Goal: Task Accomplishment & Management: Use online tool/utility

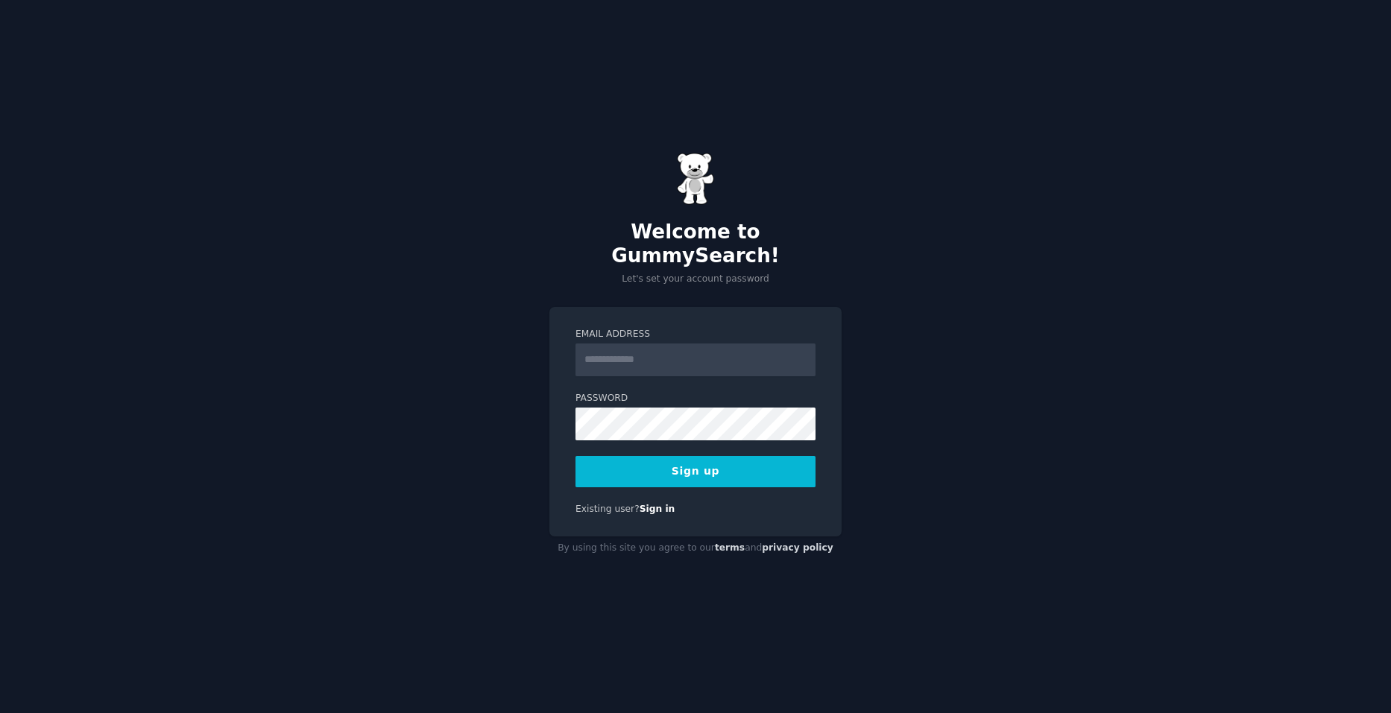
click at [635, 348] on input "Email Address" at bounding box center [695, 360] width 240 height 33
type input "**********"
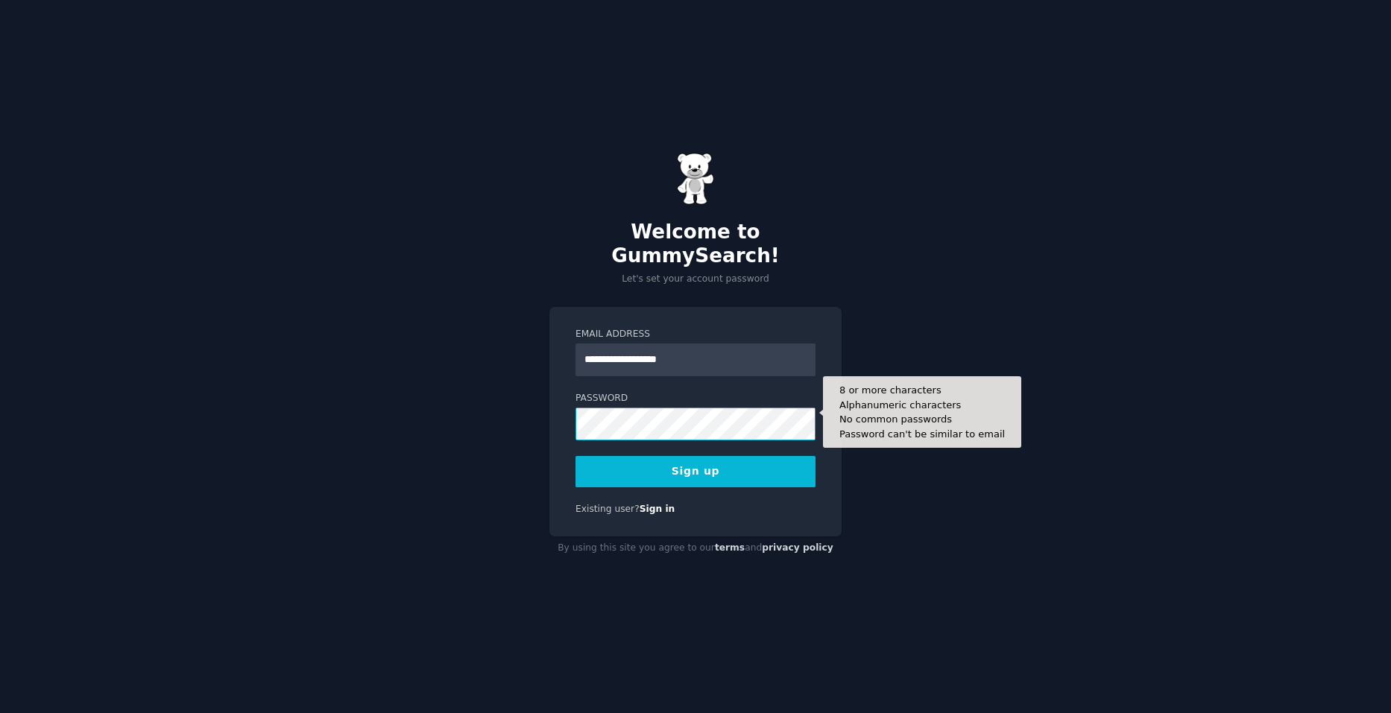
click at [499, 414] on div "**********" at bounding box center [695, 356] width 1391 height 713
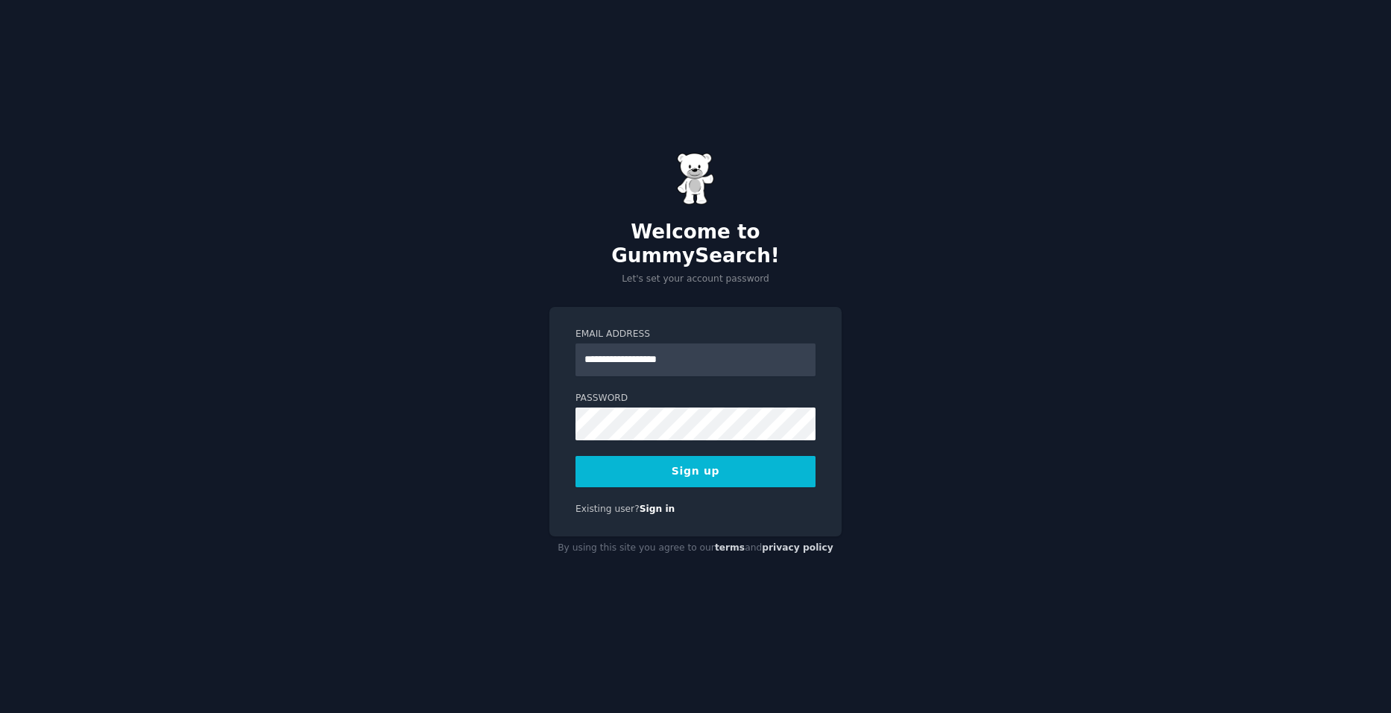
click at [718, 459] on button "Sign up" at bounding box center [695, 471] width 240 height 31
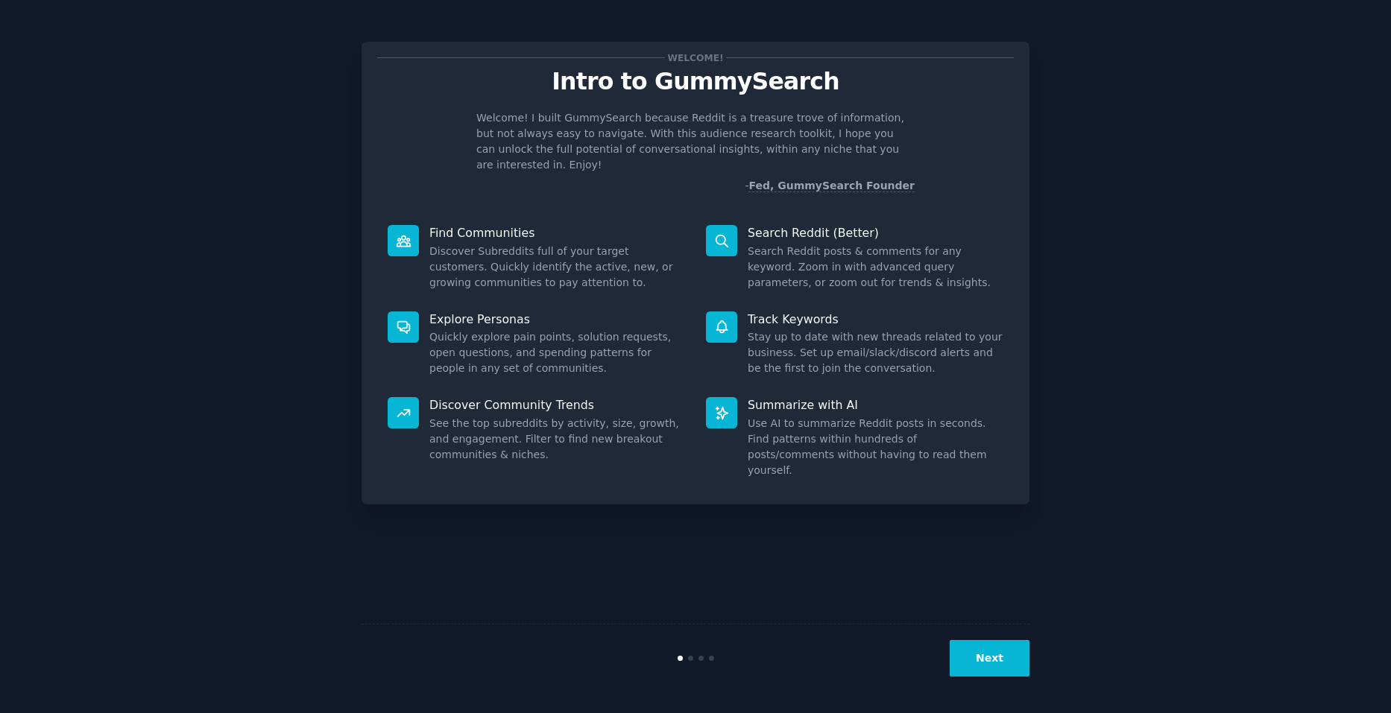
click at [976, 665] on button "Next" at bounding box center [989, 658] width 80 height 37
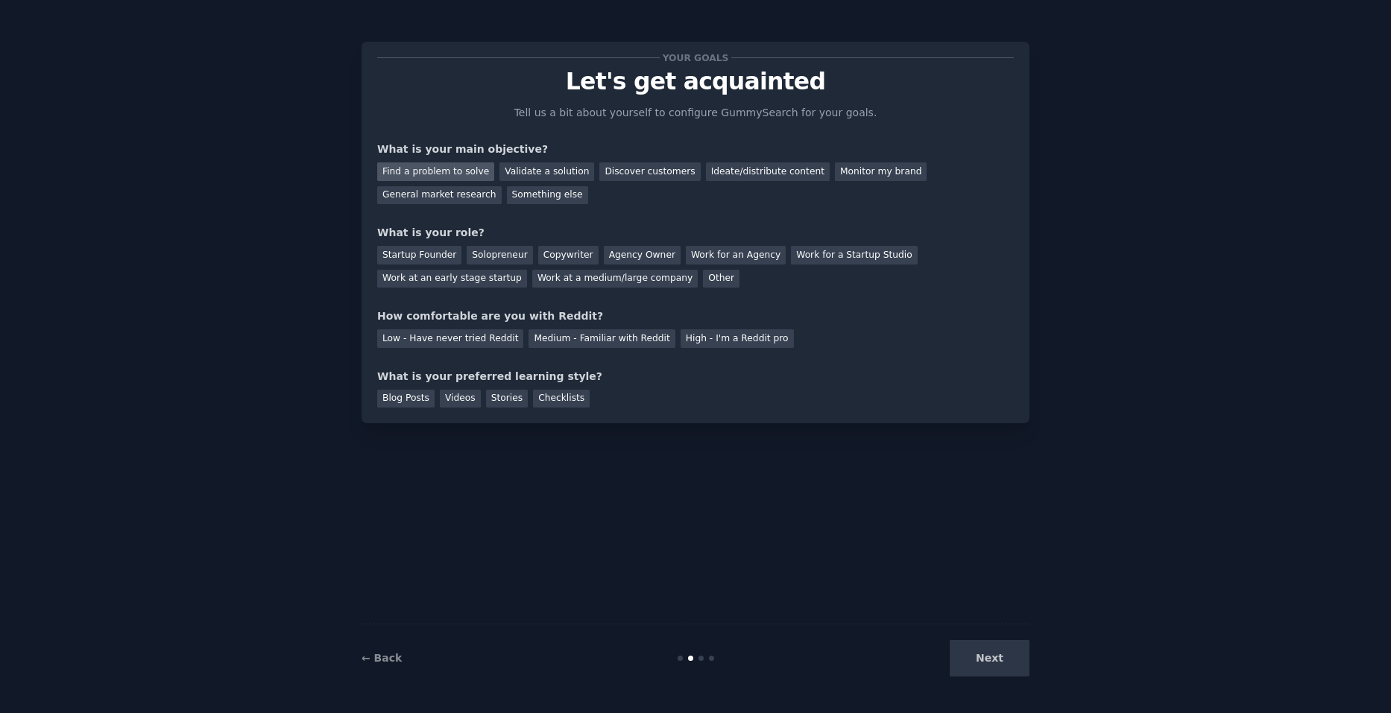
click at [464, 176] on div "Find a problem to solve" at bounding box center [435, 171] width 117 height 19
click at [438, 255] on div "Startup Founder" at bounding box center [419, 255] width 84 height 19
click at [602, 337] on div "Medium - Familiar with Reddit" at bounding box center [601, 338] width 146 height 19
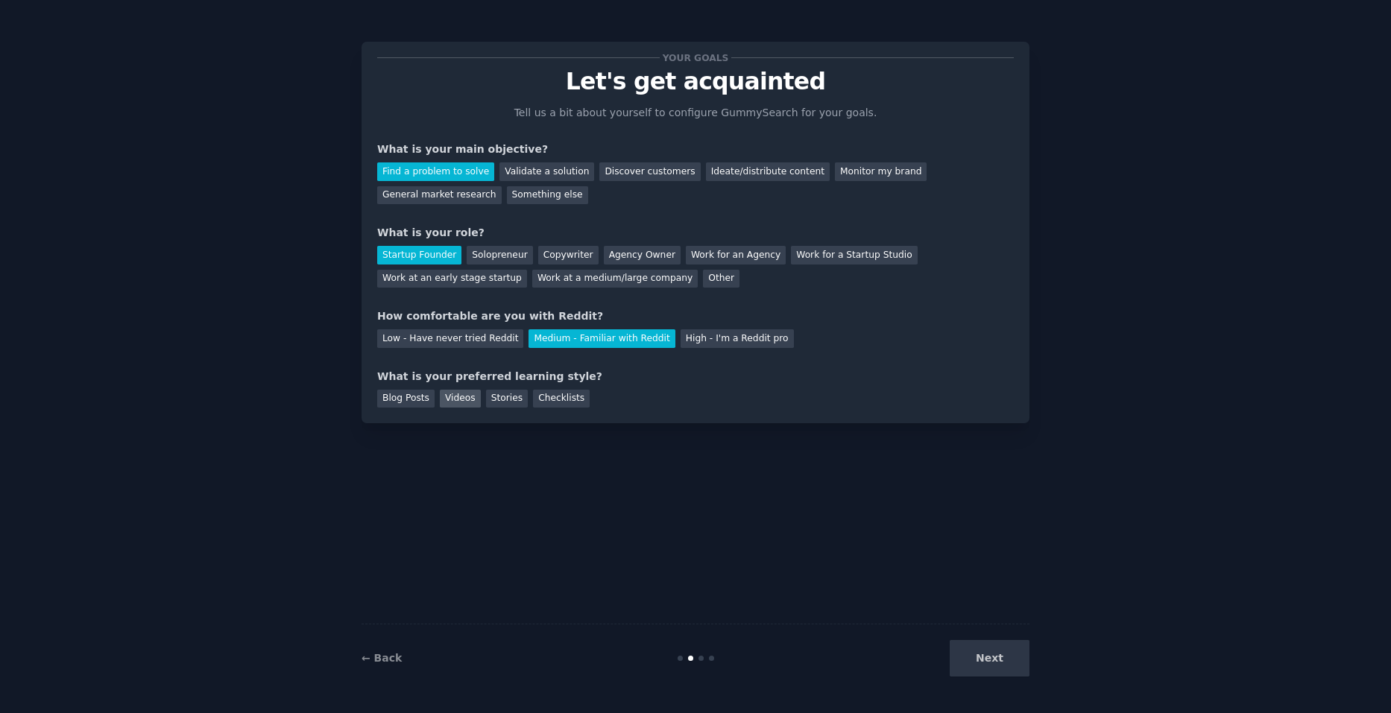
click at [454, 400] on div "Videos" at bounding box center [460, 399] width 41 height 19
click at [414, 399] on div "Blog Posts" at bounding box center [405, 399] width 57 height 19
click at [441, 401] on div "Videos" at bounding box center [460, 399] width 41 height 19
click at [973, 651] on button "Next" at bounding box center [989, 658] width 80 height 37
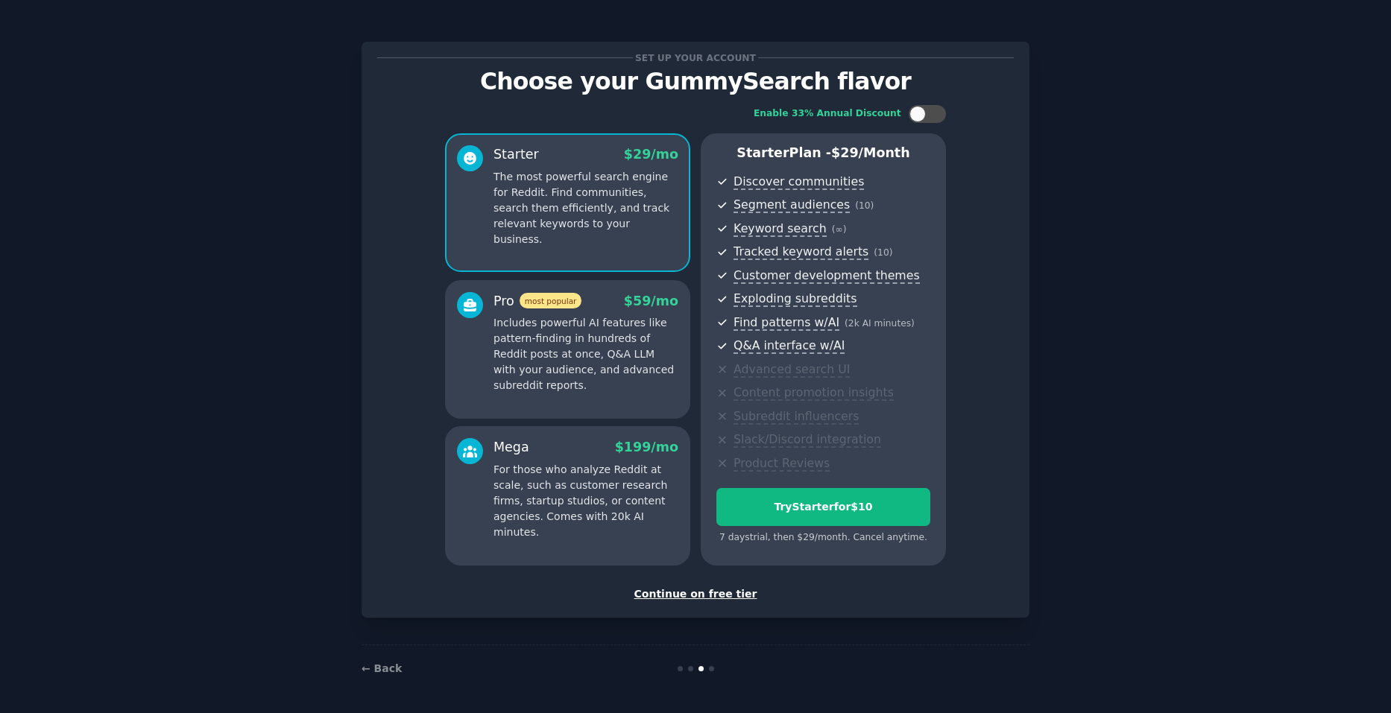
click at [709, 596] on div "Continue on free tier" at bounding box center [695, 594] width 636 height 16
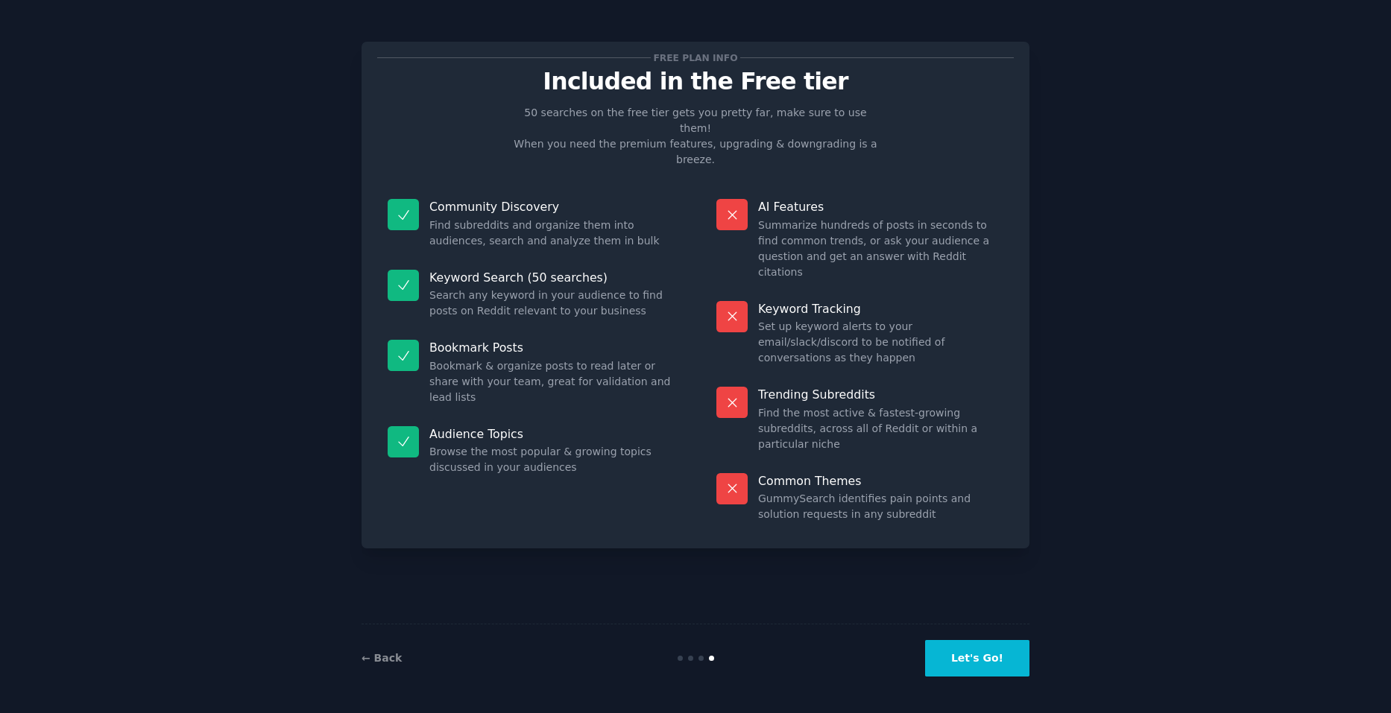
click at [973, 659] on button "Let's Go!" at bounding box center [977, 658] width 104 height 37
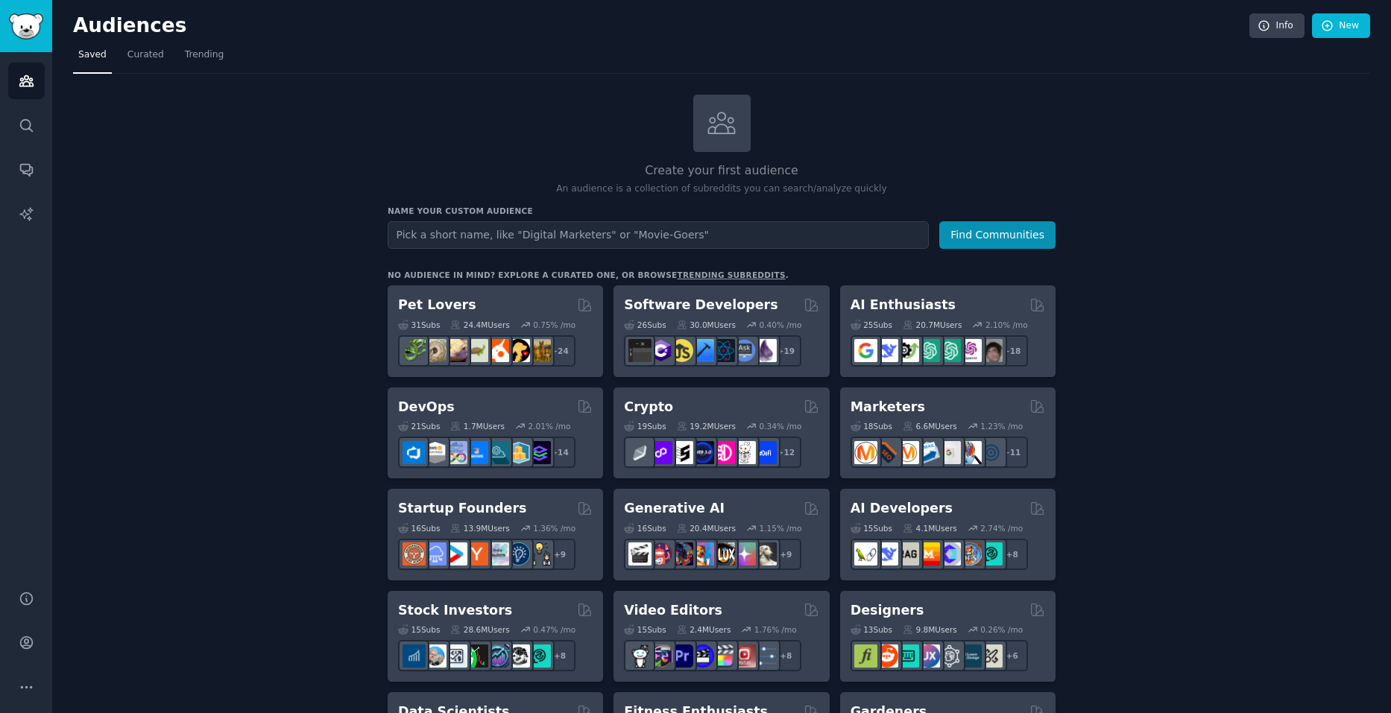
click at [727, 237] on input "text" at bounding box center [658, 235] width 541 height 28
type input "App Development"
click at [990, 235] on button "Find Communities" at bounding box center [997, 235] width 116 height 28
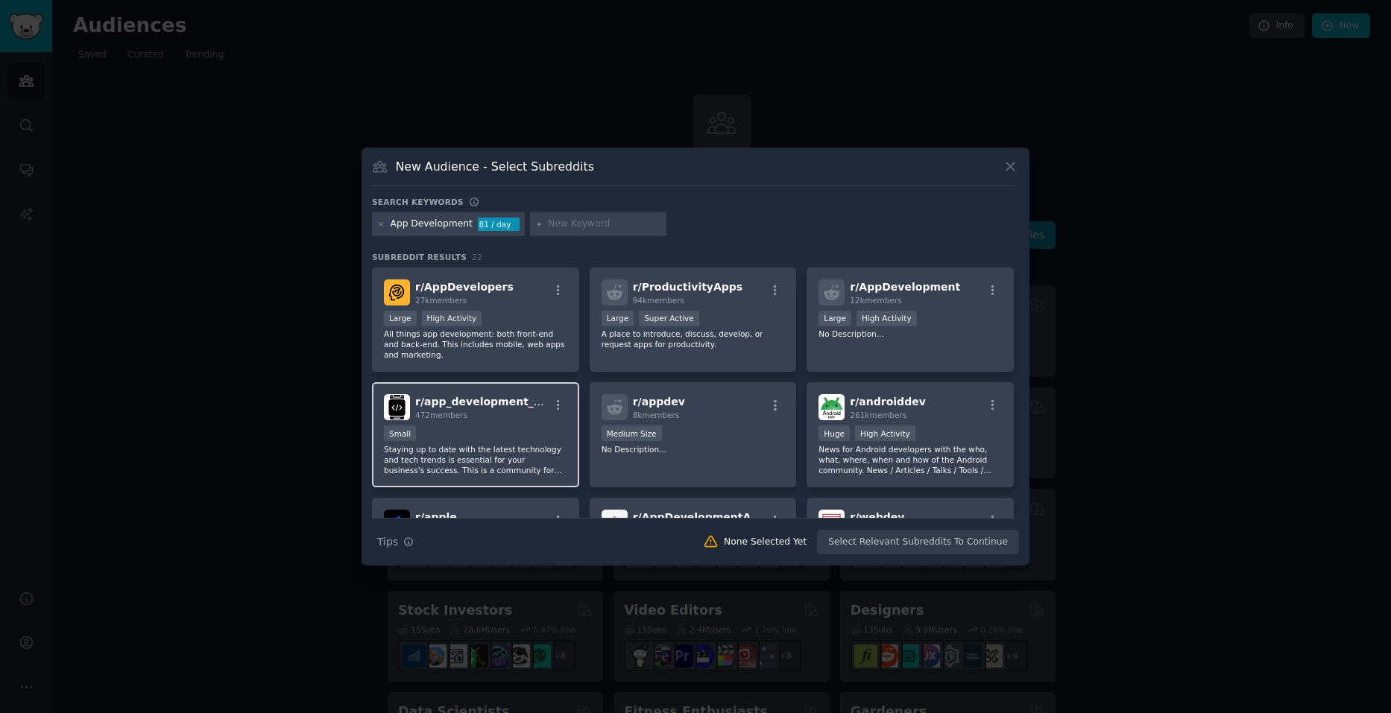
click at [539, 436] on div "Small" at bounding box center [475, 435] width 183 height 19
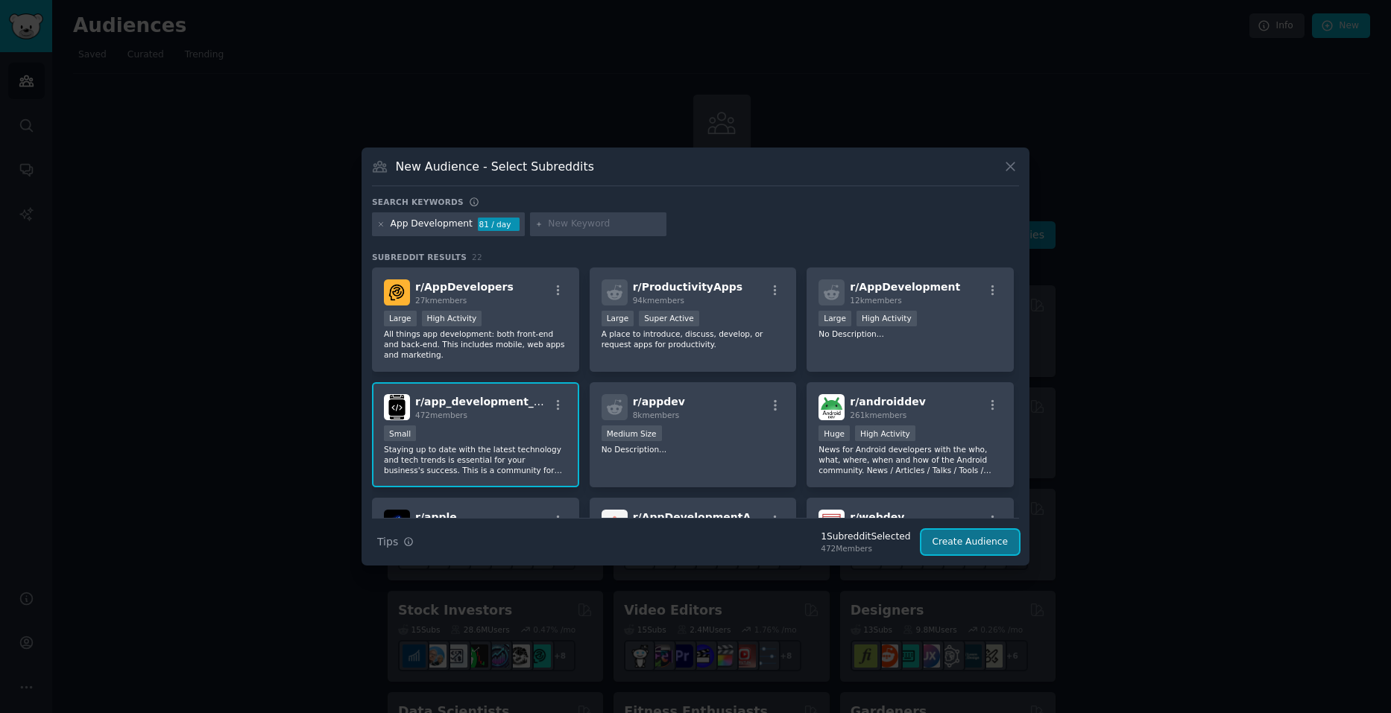
click at [970, 543] on button "Create Audience" at bounding box center [970, 542] width 98 height 25
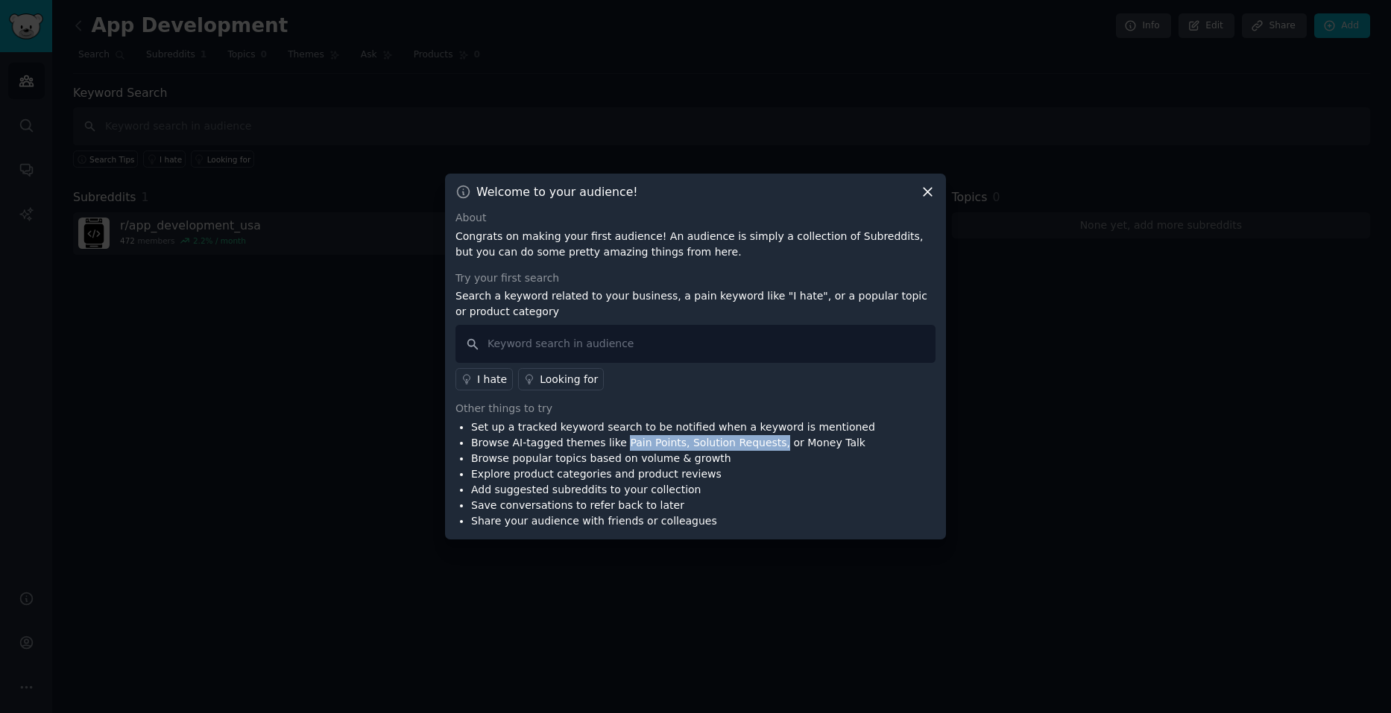
drag, startPoint x: 752, startPoint y: 446, endPoint x: 612, endPoint y: 444, distance: 140.1
click at [610, 445] on li "Browse AI-tagged themes like Pain Points, Solution Requests, or Money Talk" at bounding box center [673, 443] width 404 height 16
copy li "Pain Points, Solution Requests,"
click at [774, 481] on li "Explore product categories and product reviews" at bounding box center [673, 475] width 404 height 16
click at [627, 342] on input "text" at bounding box center [695, 344] width 480 height 38
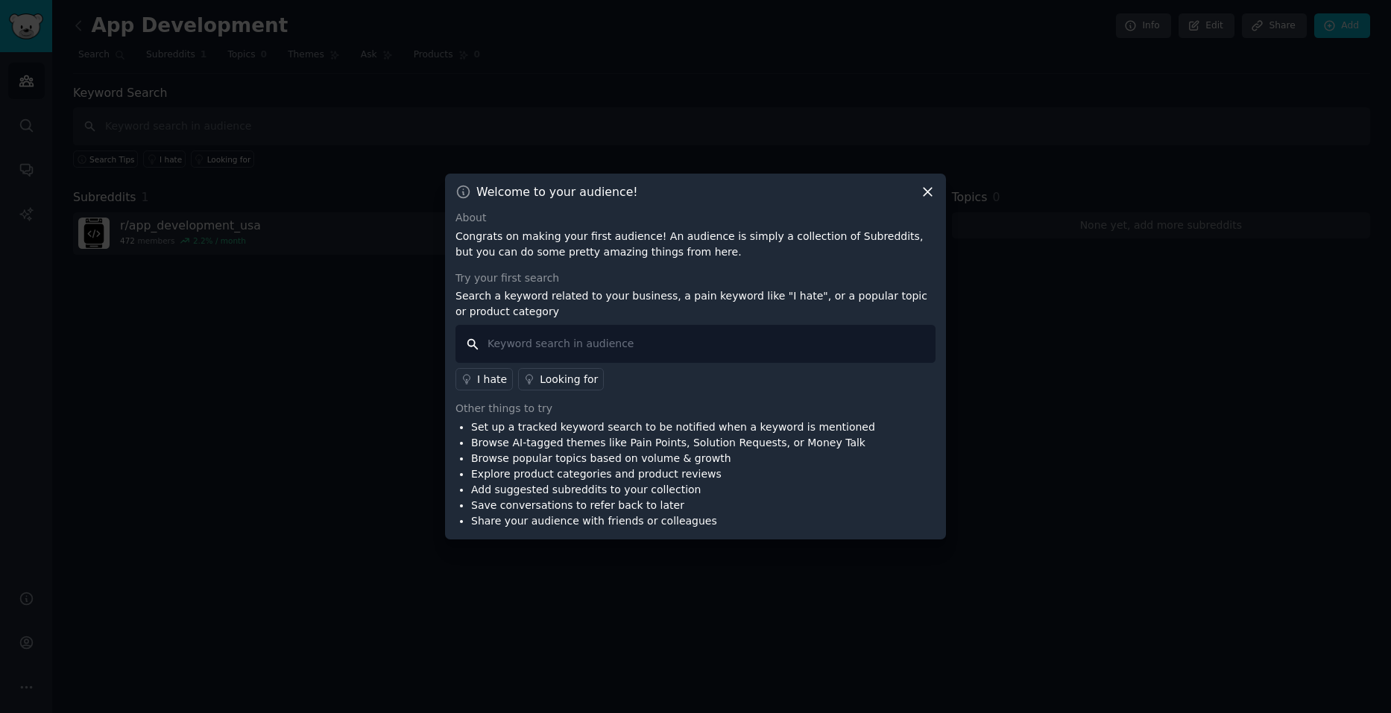
paste input "Pain Points, Solution Requests,"
type input "Pain Points, Solution Requests,"
click at [580, 384] on div "Looking for" at bounding box center [569, 380] width 58 height 16
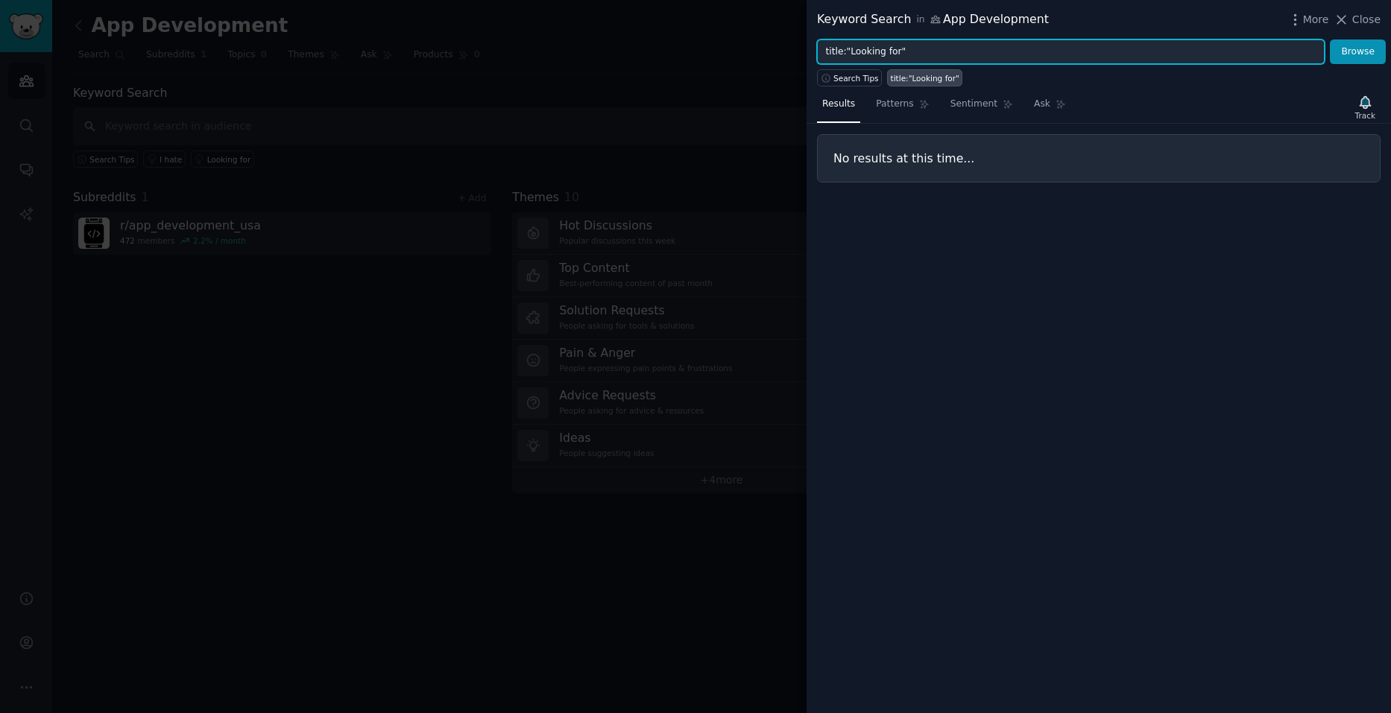
drag, startPoint x: 949, startPoint y: 52, endPoint x: 810, endPoint y: 54, distance: 138.6
click at [810, 54] on div "title:"Looking for" Browse" at bounding box center [1098, 51] width 584 height 25
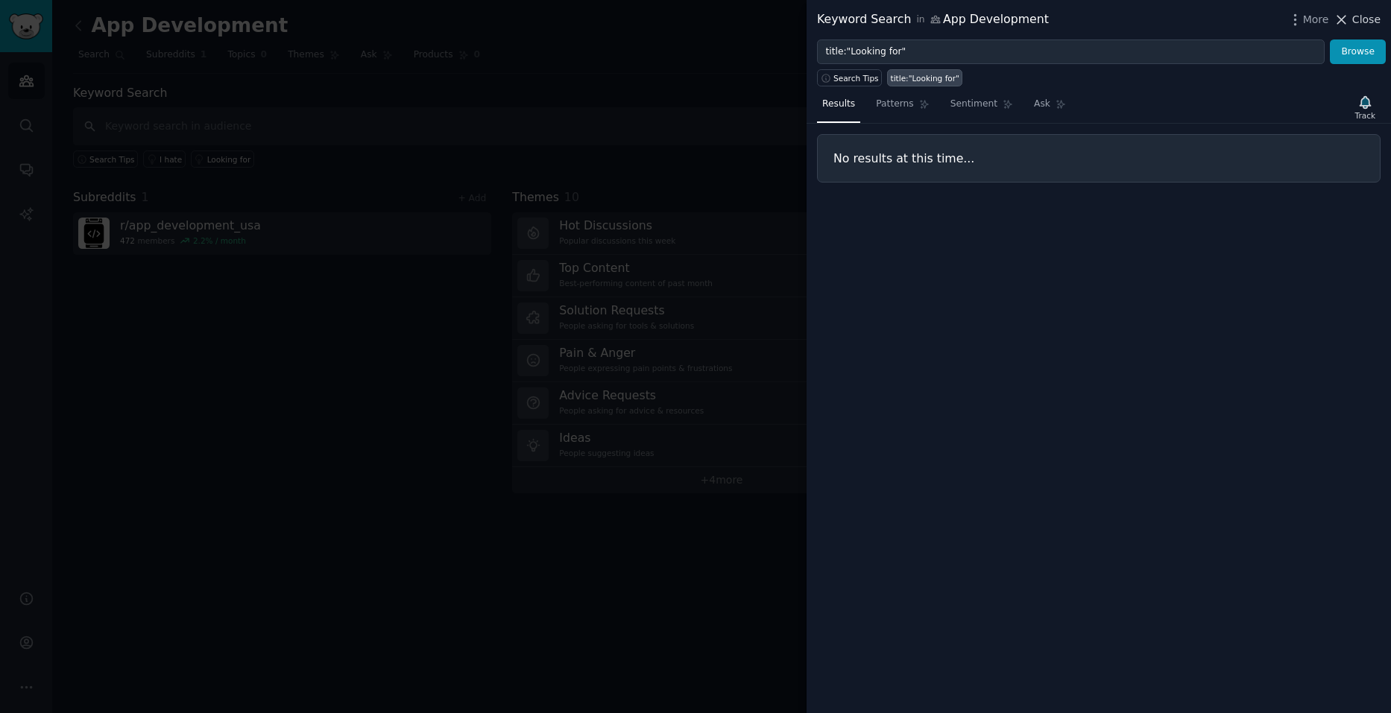
click at [1369, 24] on span "Close" at bounding box center [1366, 20] width 28 height 16
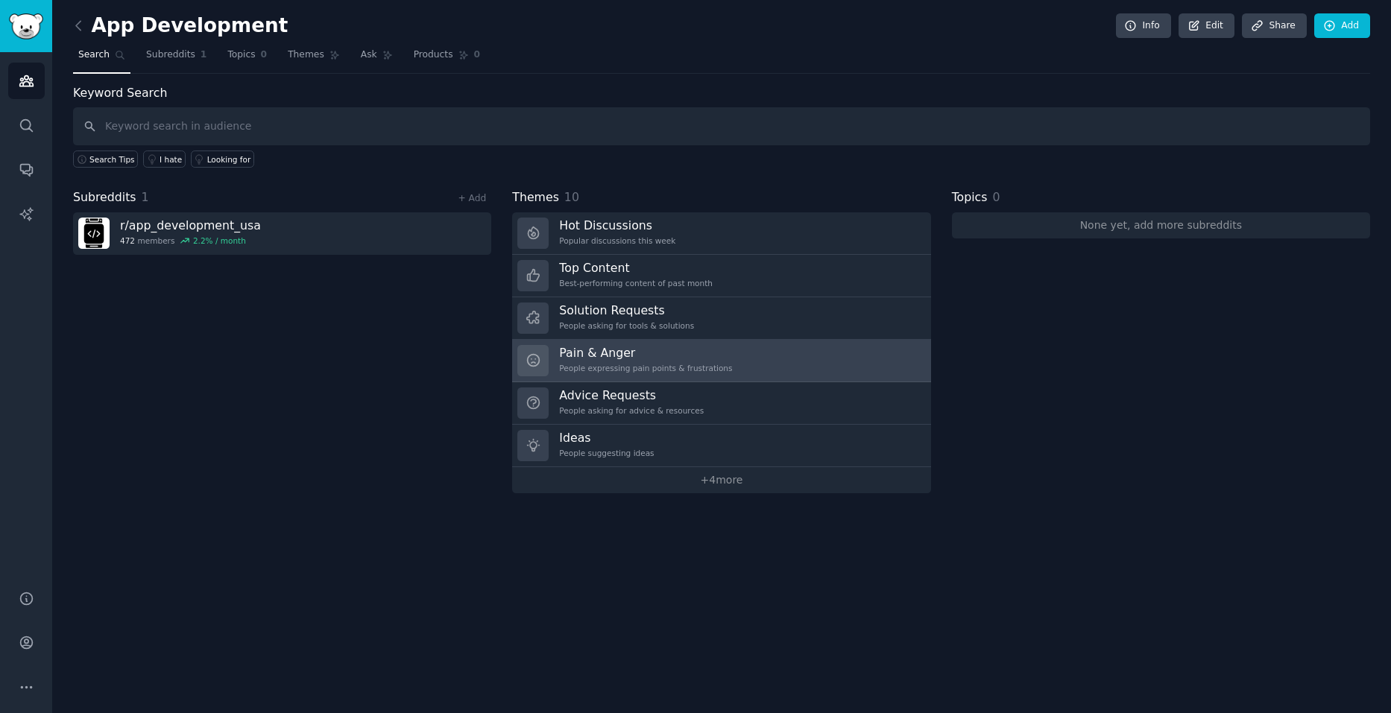
click at [678, 357] on h3 "Pain & Anger" at bounding box center [645, 353] width 173 height 16
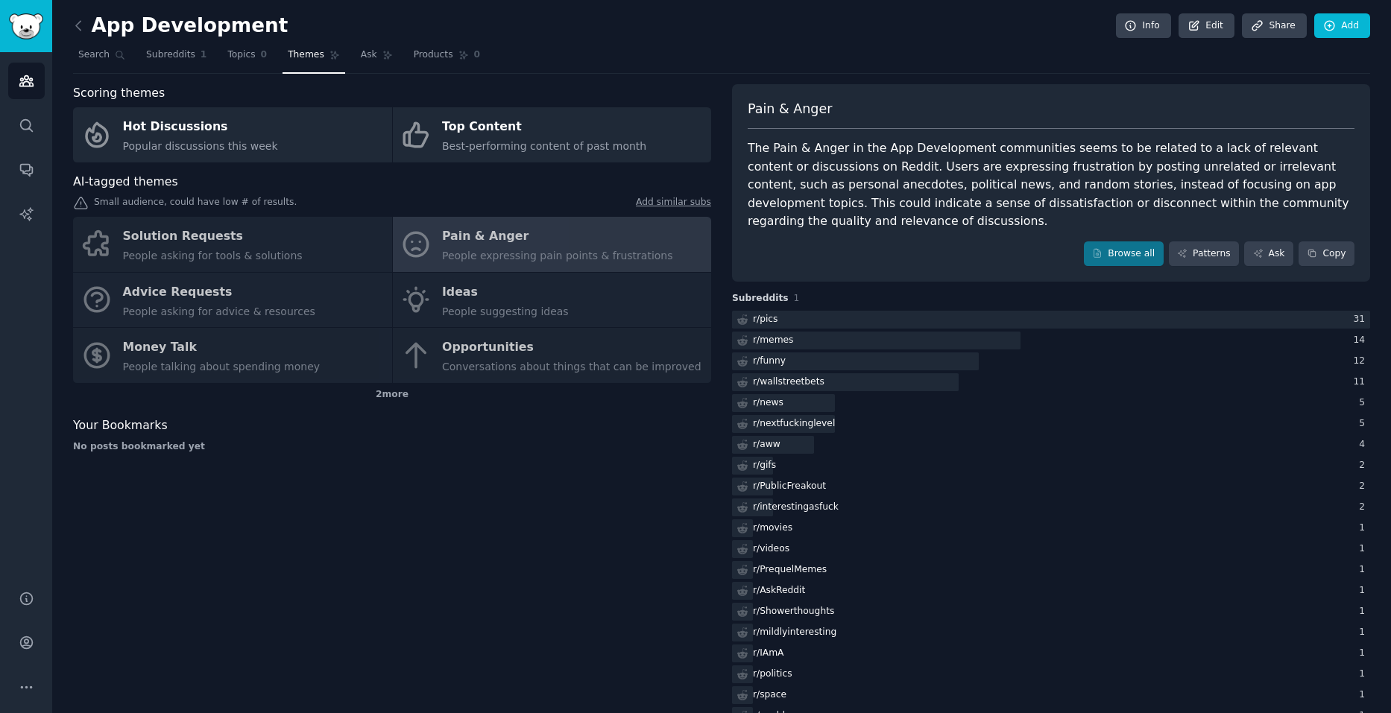
click at [567, 293] on div "Solution Requests People asking for tools & solutions Pain & Anger People expre…" at bounding box center [392, 300] width 638 height 166
click at [469, 291] on div "Solution Requests People asking for tools & solutions Pain & Anger People expre…" at bounding box center [392, 300] width 638 height 166
click at [461, 299] on div "Solution Requests People asking for tools & solutions Pain & Anger People expre…" at bounding box center [392, 300] width 638 height 166
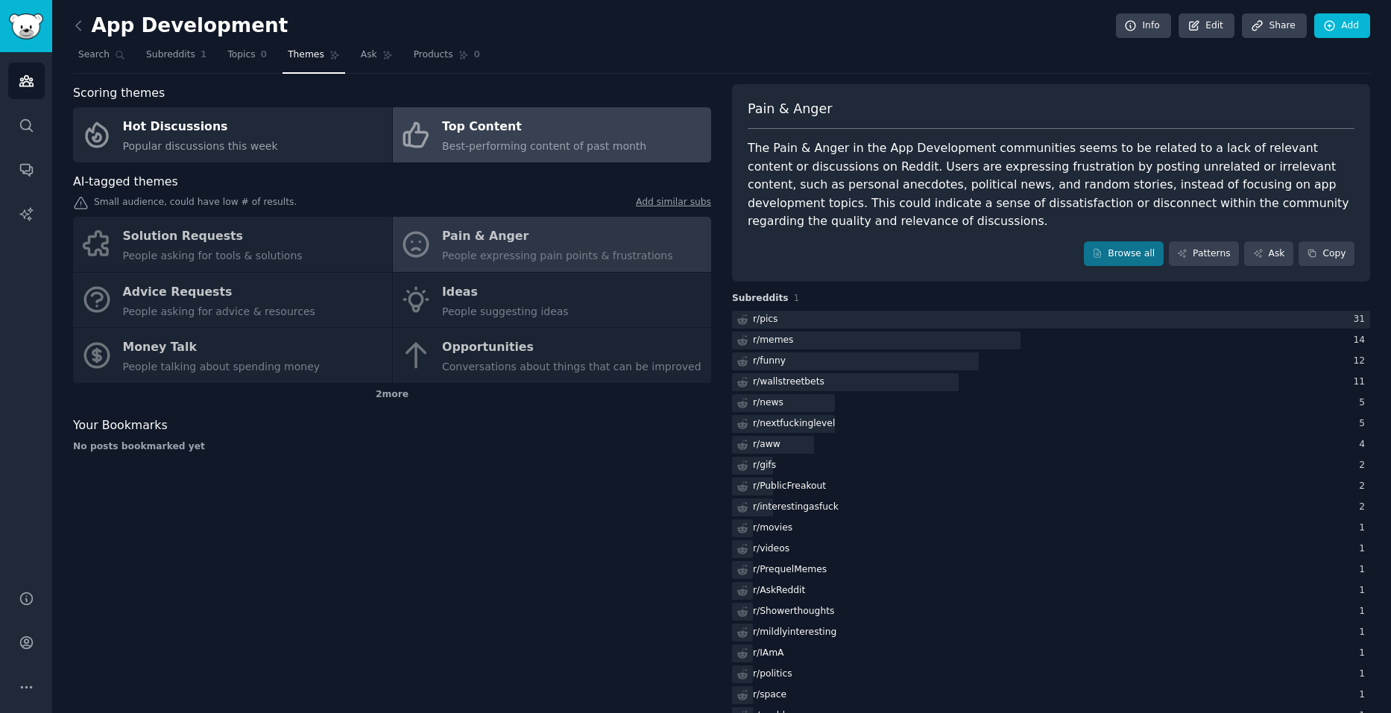
click at [446, 125] on div "Top Content" at bounding box center [544, 128] width 204 height 24
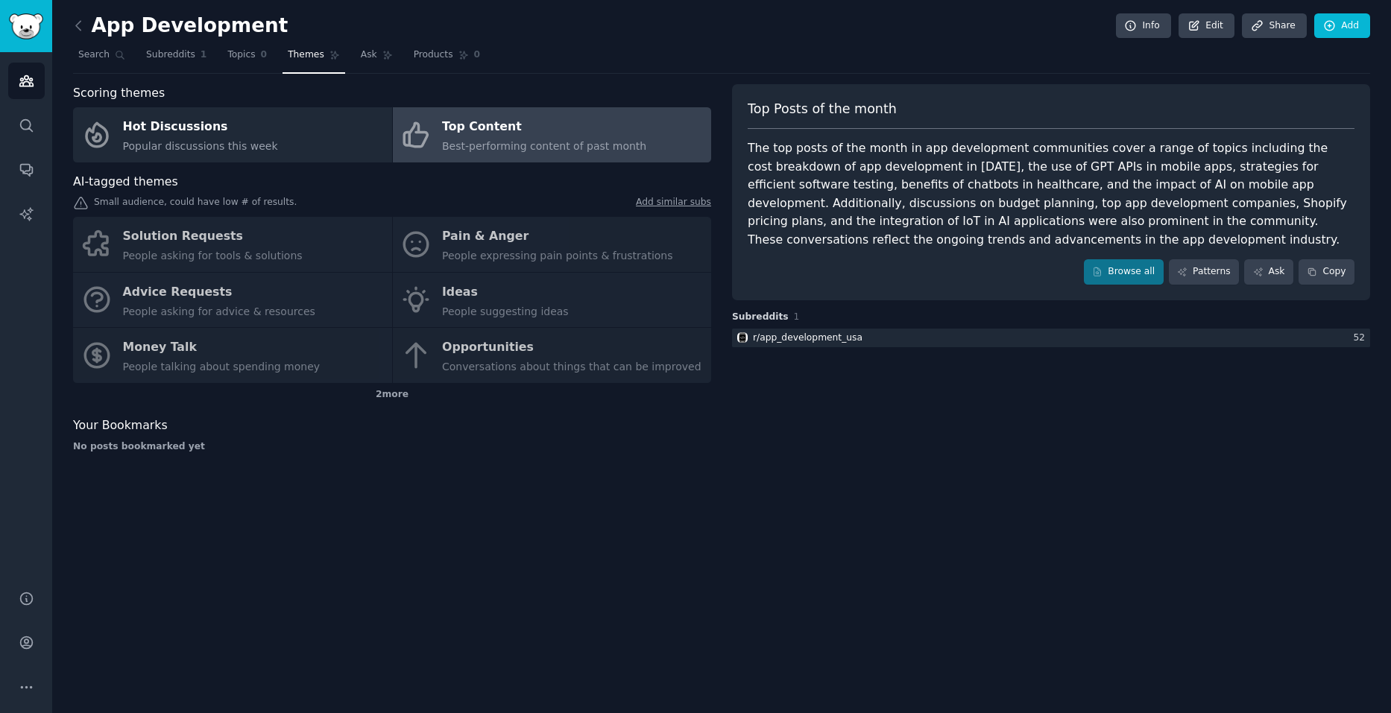
click at [437, 291] on div "Solution Requests People asking for tools & solutions Pain & Anger People expre…" at bounding box center [392, 300] width 638 height 166
click at [231, 51] on span "Topics" at bounding box center [241, 54] width 28 height 13
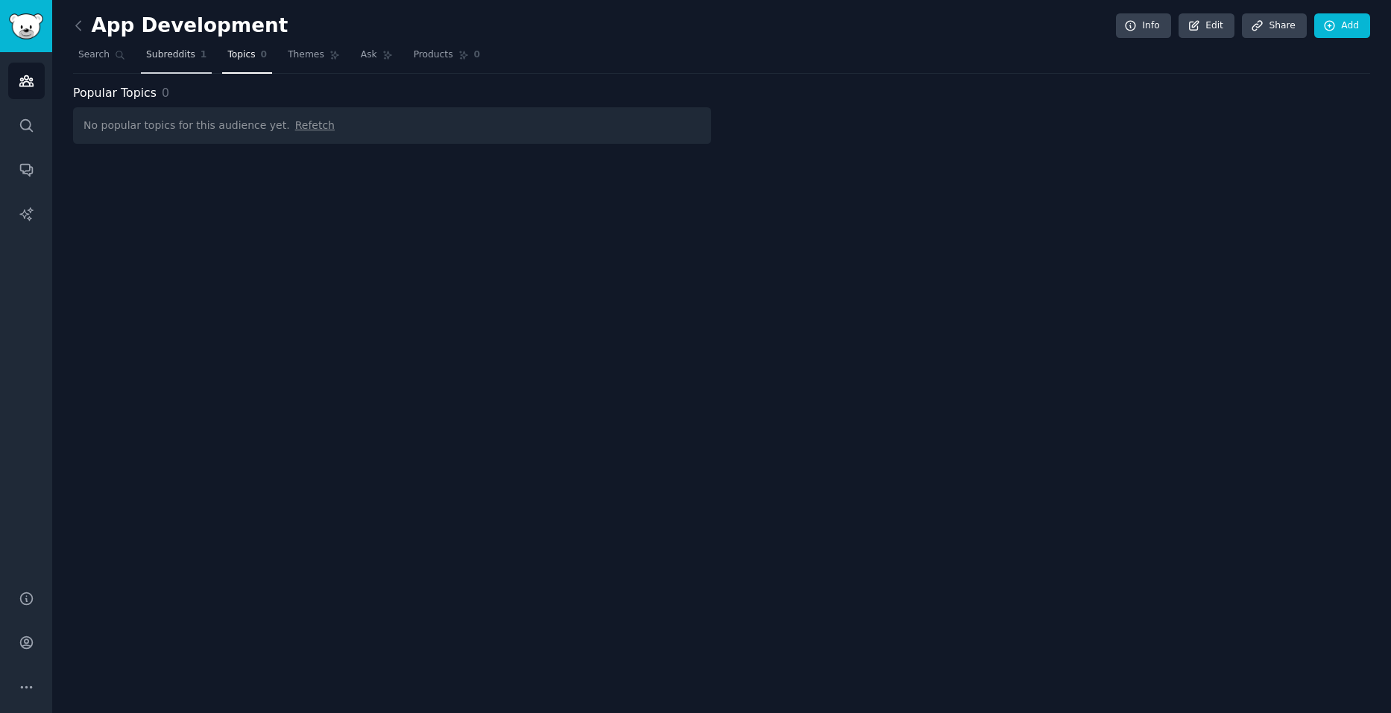
click at [157, 52] on span "Subreddits" at bounding box center [170, 54] width 49 height 13
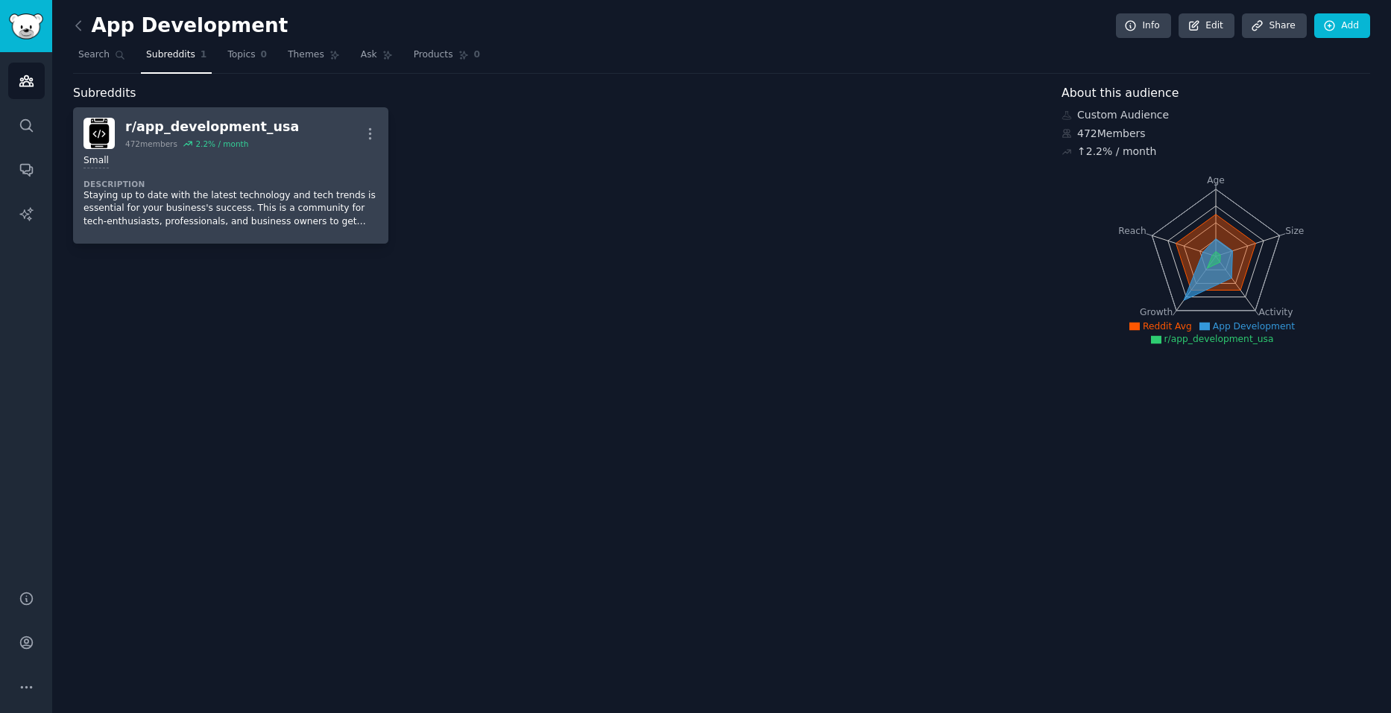
click at [244, 159] on div "Small" at bounding box center [230, 161] width 294 height 14
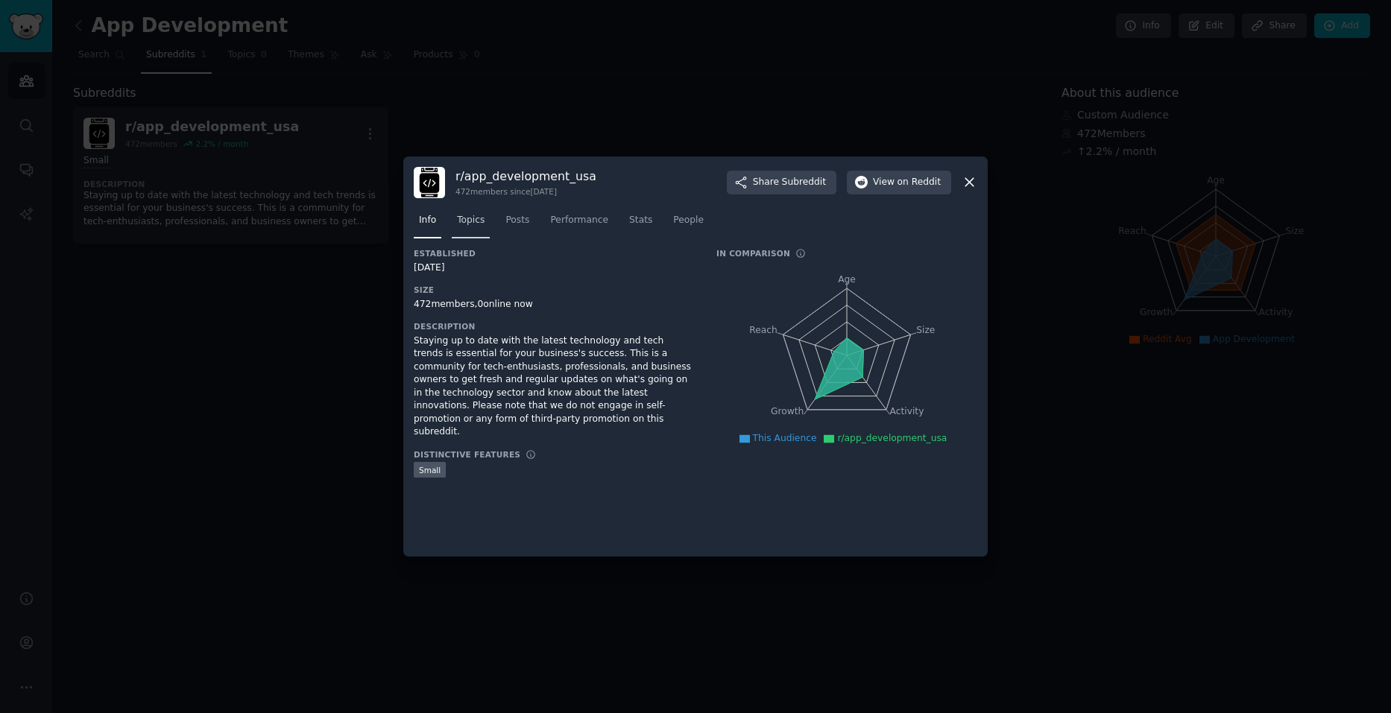
click at [468, 221] on span "Topics" at bounding box center [471, 220] width 28 height 13
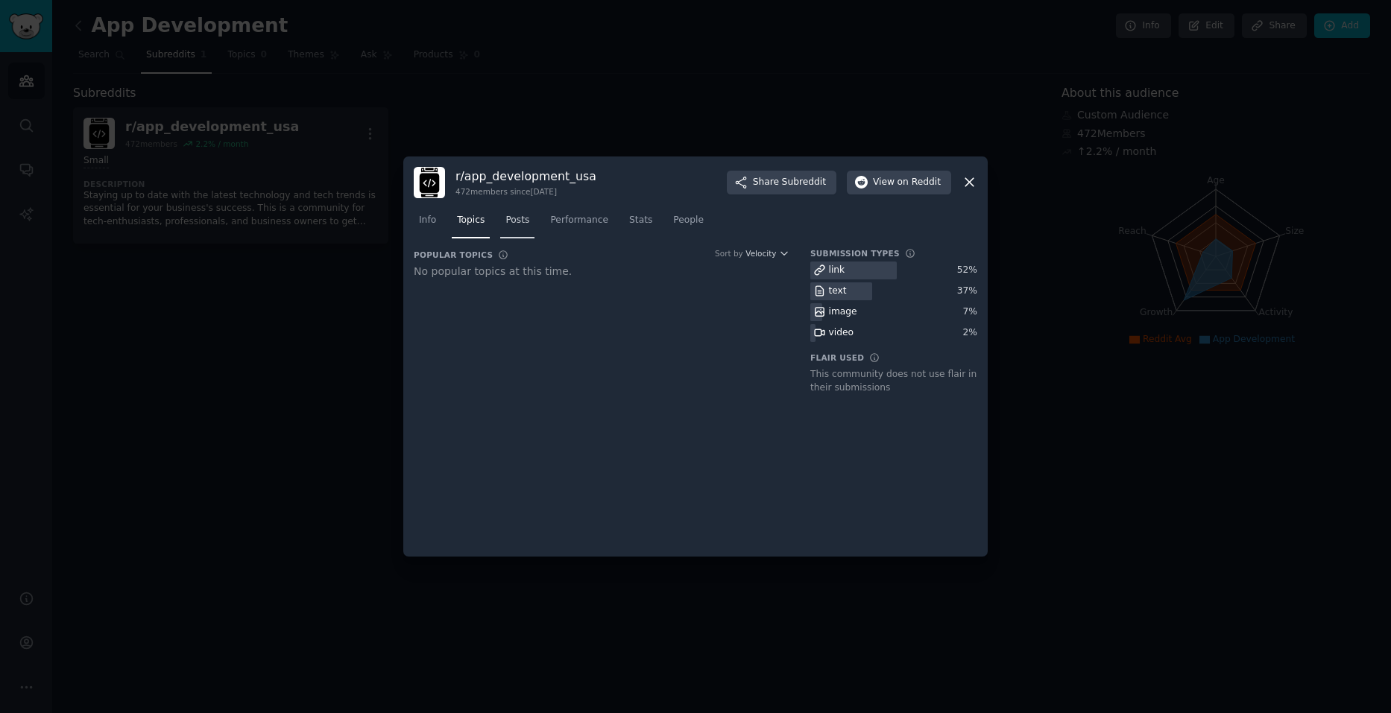
click at [519, 221] on span "Posts" at bounding box center [517, 220] width 24 height 13
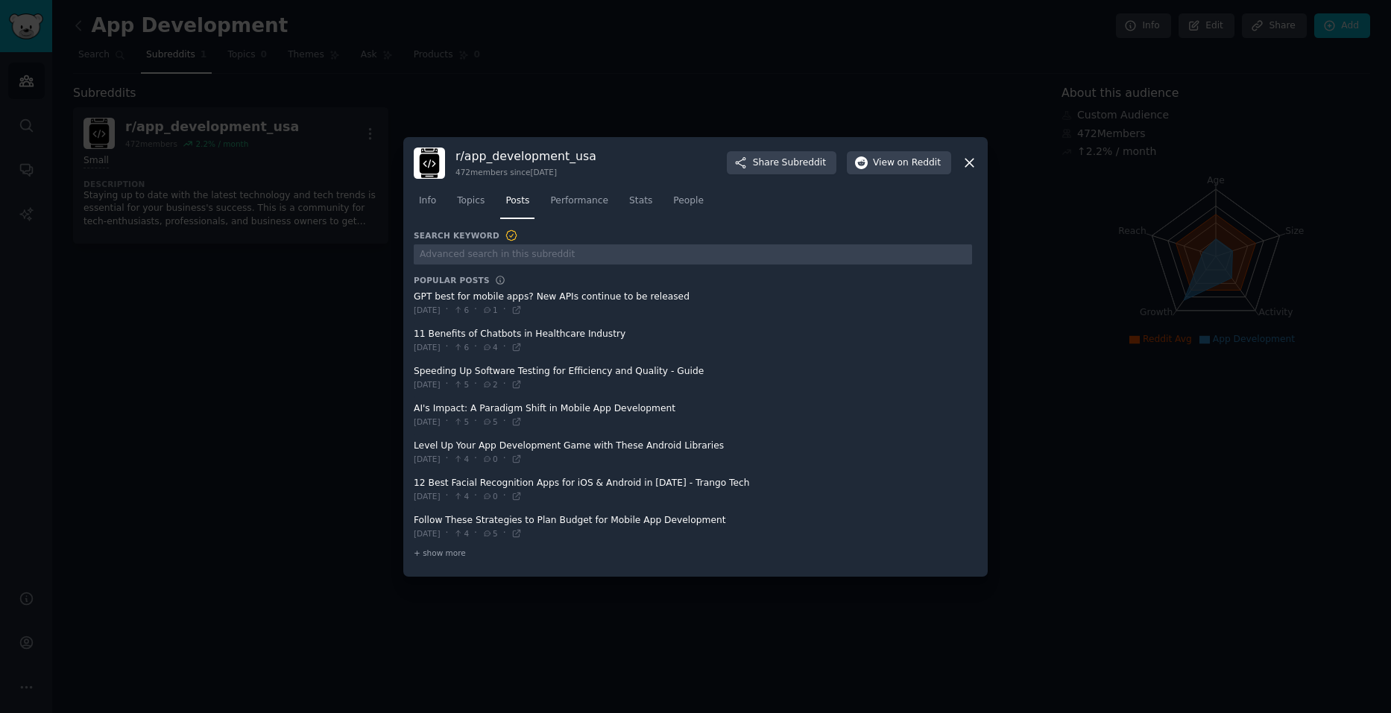
click at [968, 165] on icon at bounding box center [969, 163] width 16 height 16
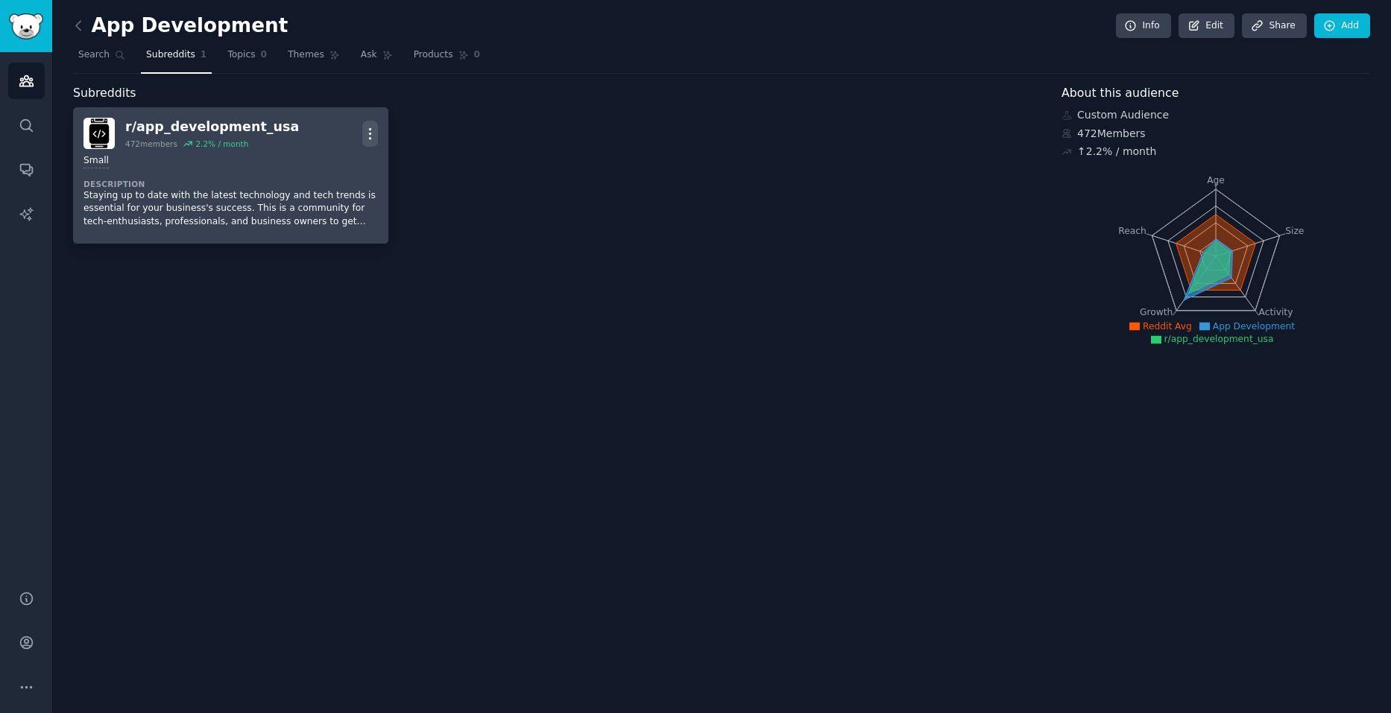
click at [371, 135] on icon "button" at bounding box center [370, 134] width 16 height 16
click at [184, 174] on div "Small Description Staying up to date with the latest technology and tech trends…" at bounding box center [230, 191] width 294 height 84
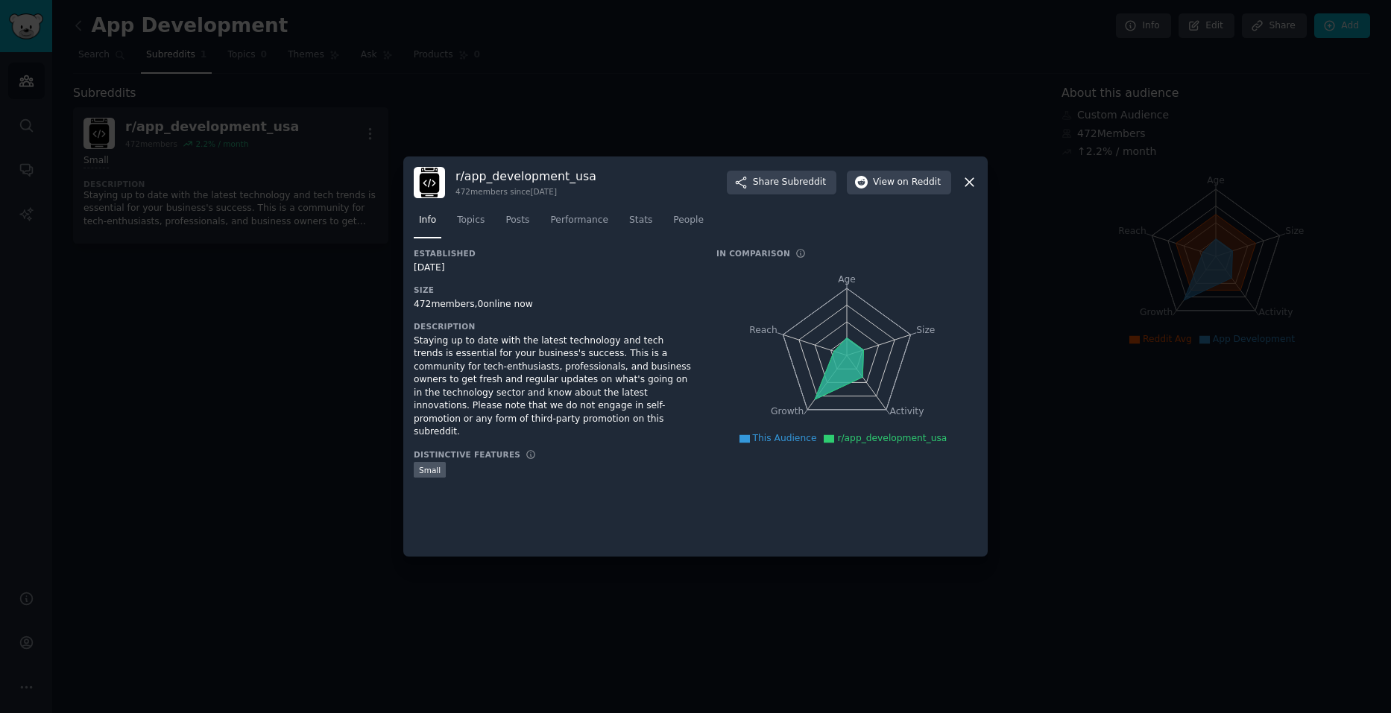
click at [972, 183] on icon at bounding box center [969, 182] width 16 height 16
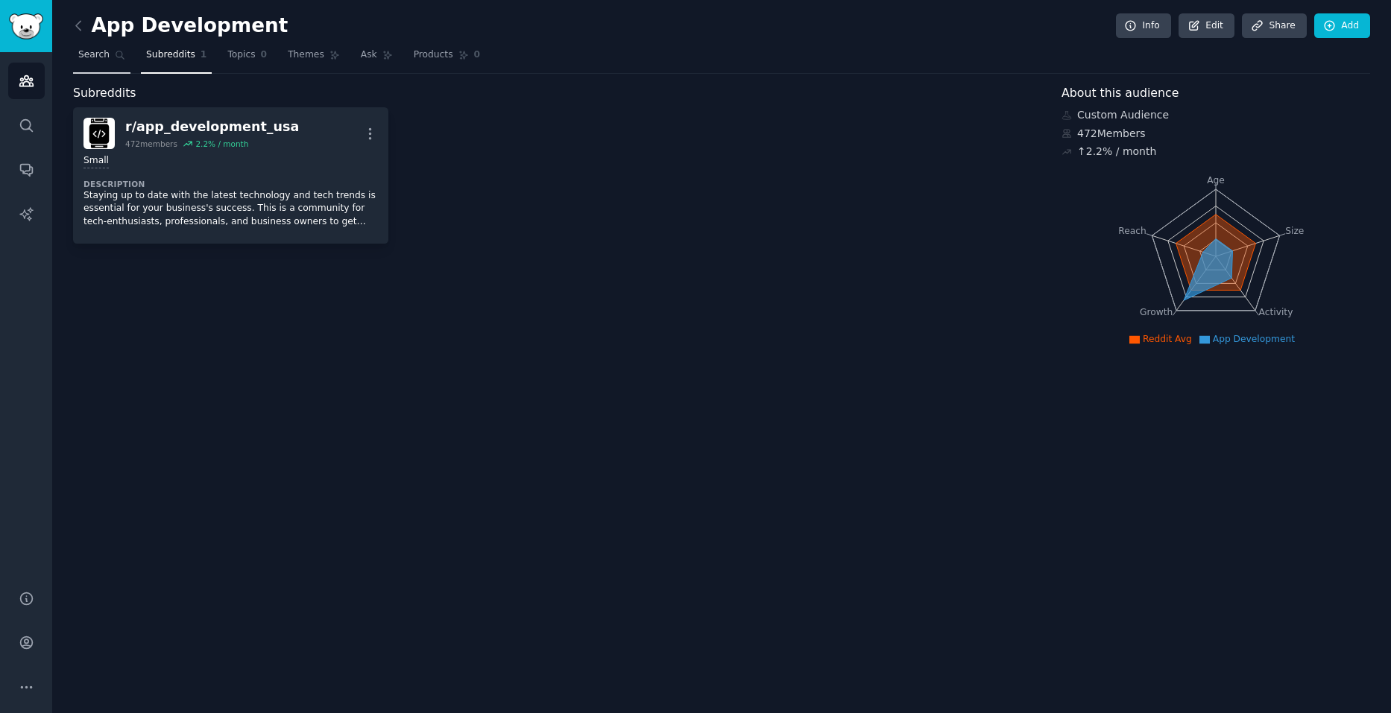
click at [80, 57] on span "Search" at bounding box center [93, 54] width 31 height 13
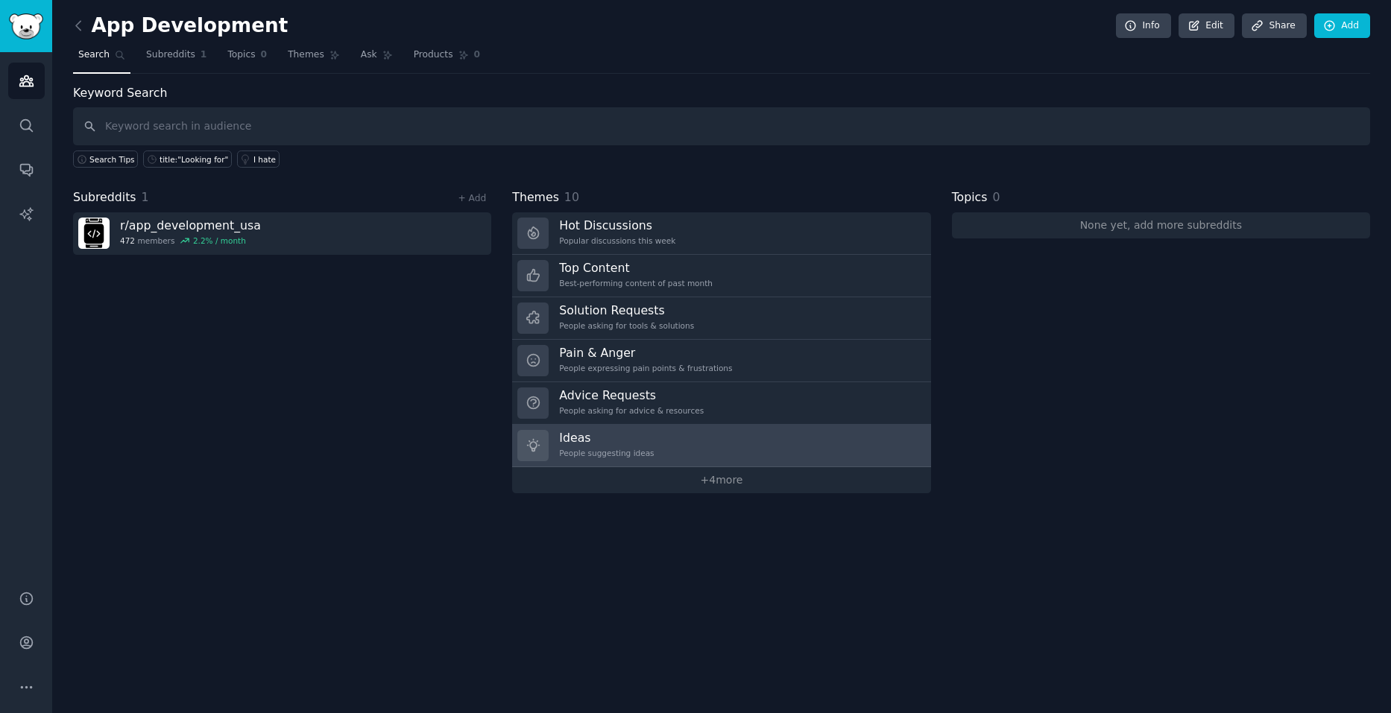
click at [665, 448] on link "Ideas People suggesting ideas" at bounding box center [721, 446] width 418 height 42
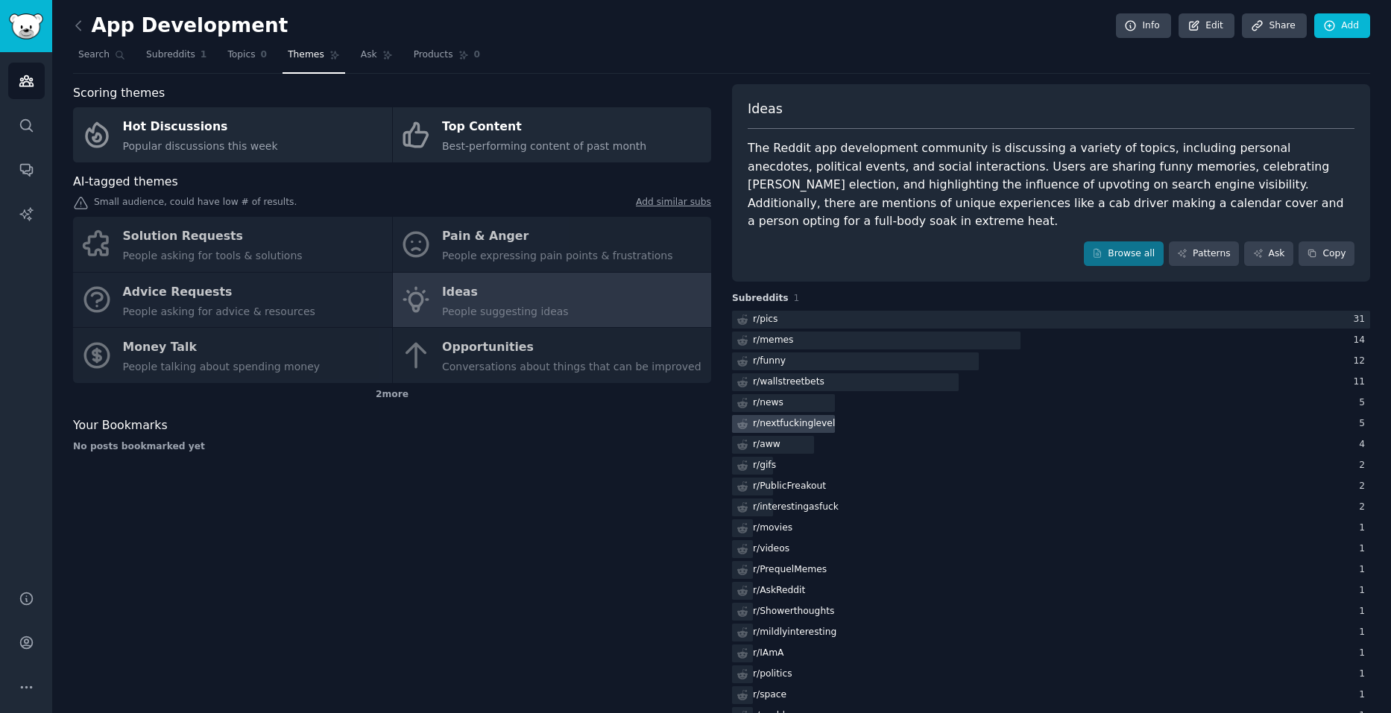
click at [814, 417] on div "r/ nextfuckinglevel" at bounding box center [794, 423] width 82 height 13
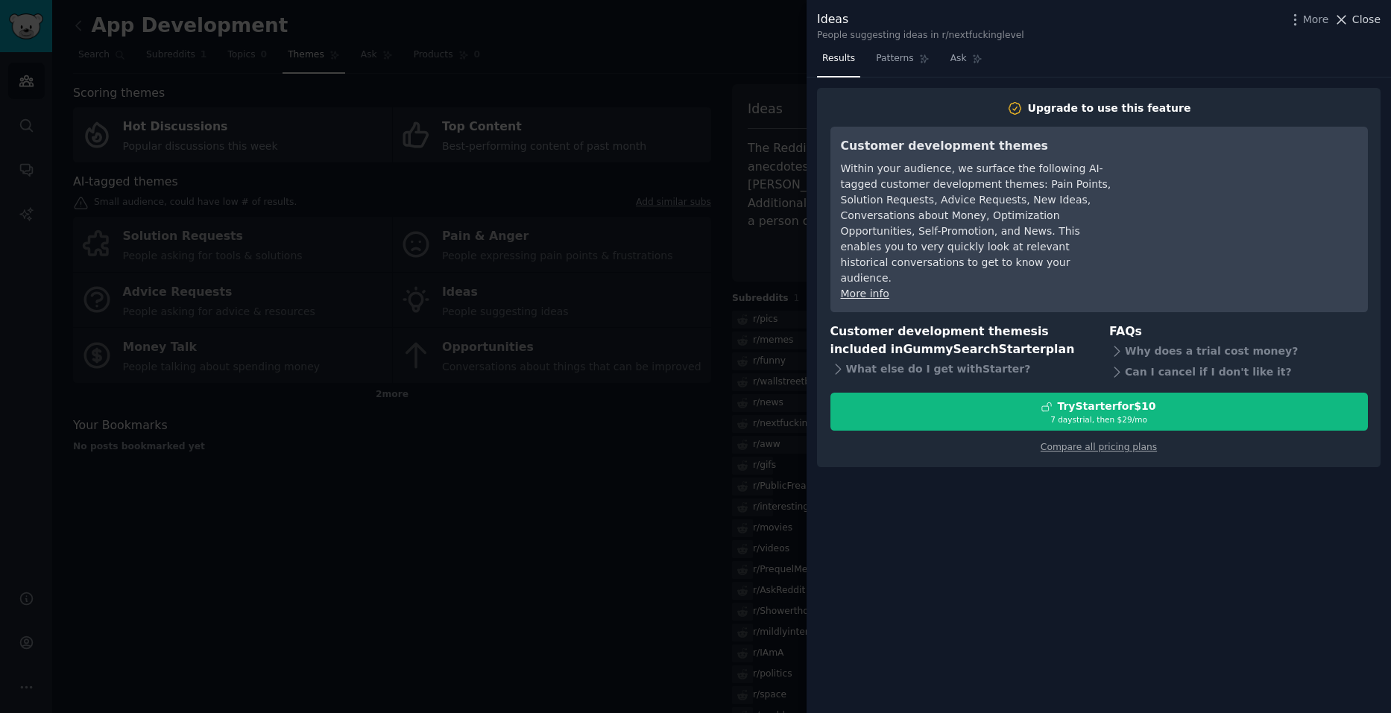
click at [1367, 20] on span "Close" at bounding box center [1366, 20] width 28 height 16
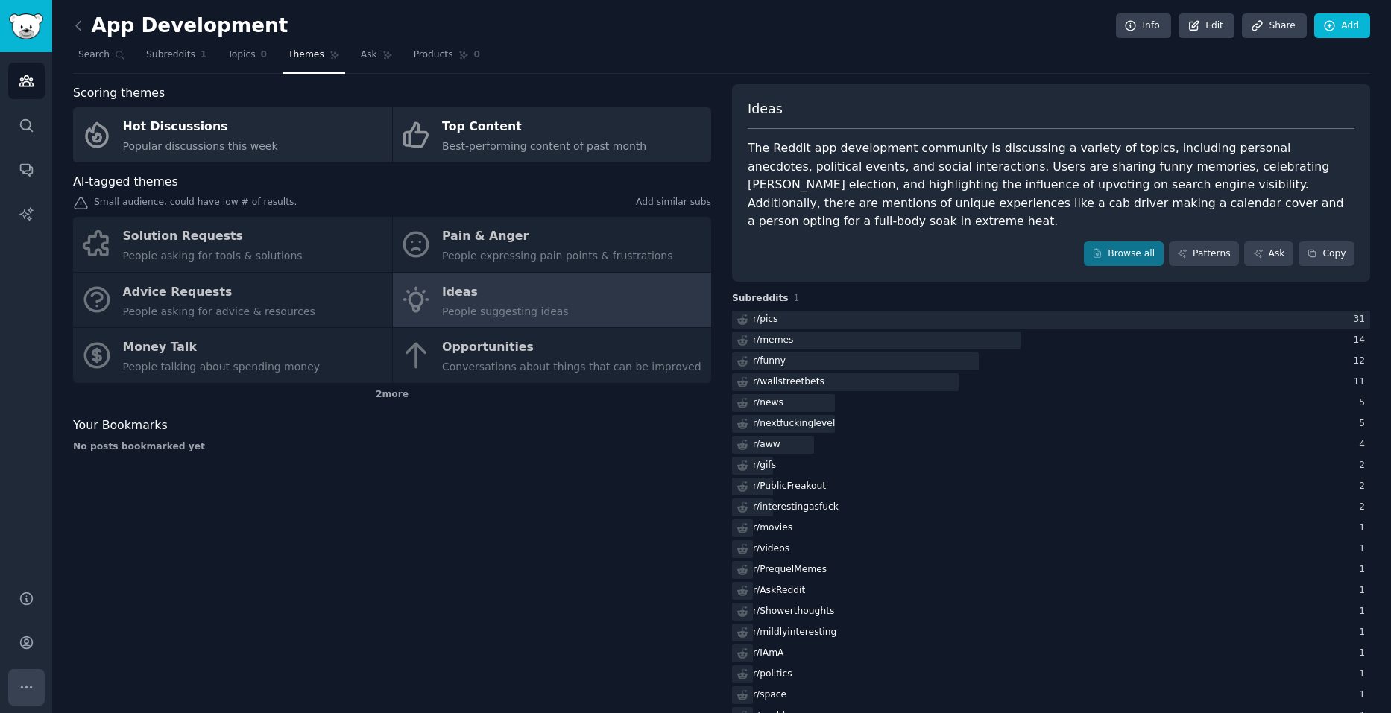
click at [32, 692] on icon "Sidebar" at bounding box center [27, 688] width 16 height 16
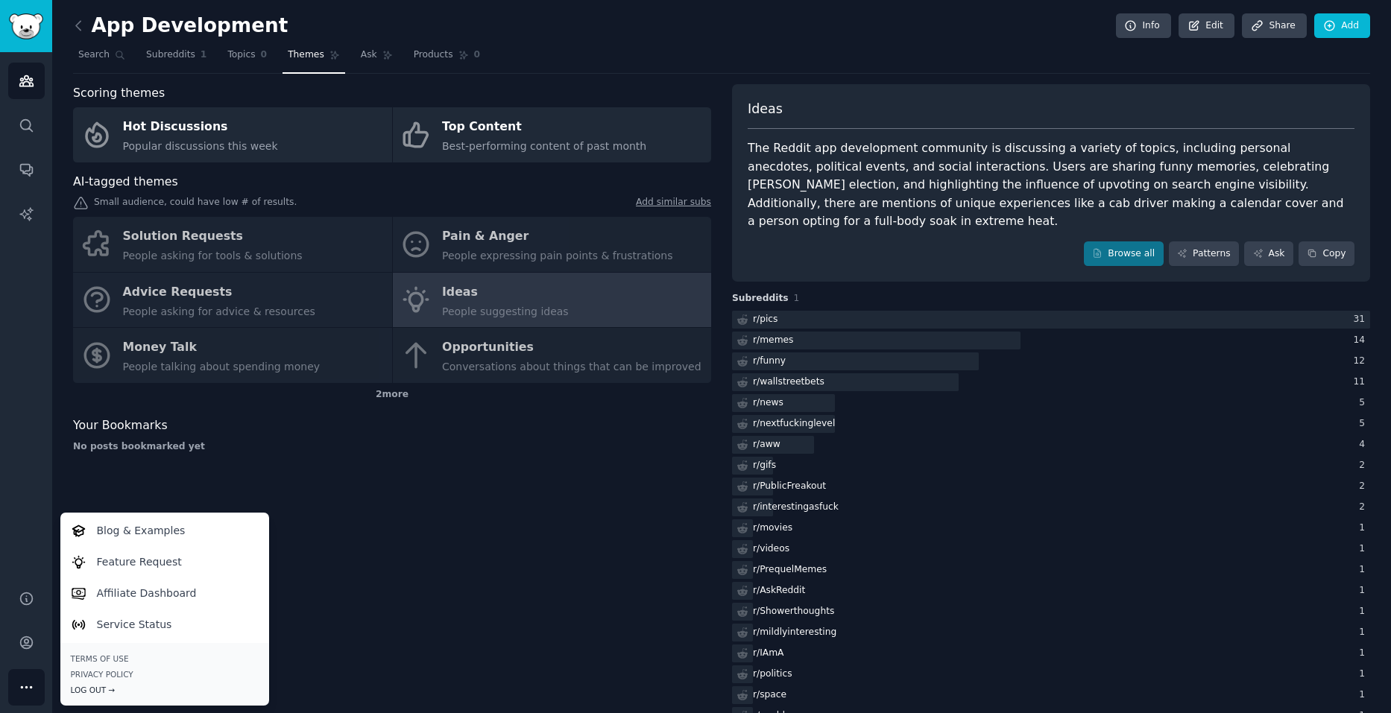
click at [89, 689] on div "Log Out →" at bounding box center [165, 690] width 188 height 10
